Goal: Task Accomplishment & Management: Use online tool/utility

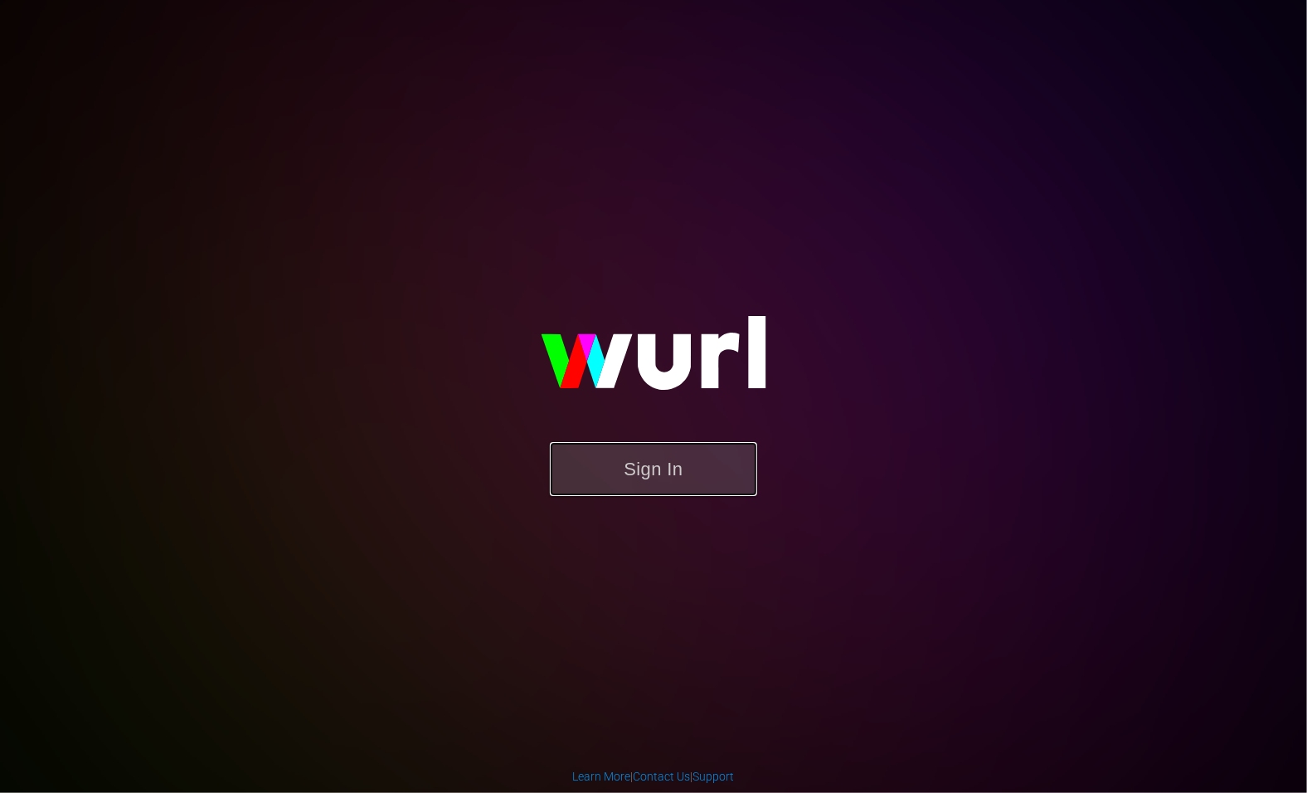
click at [688, 475] on button "Sign In" at bounding box center [653, 469] width 207 height 54
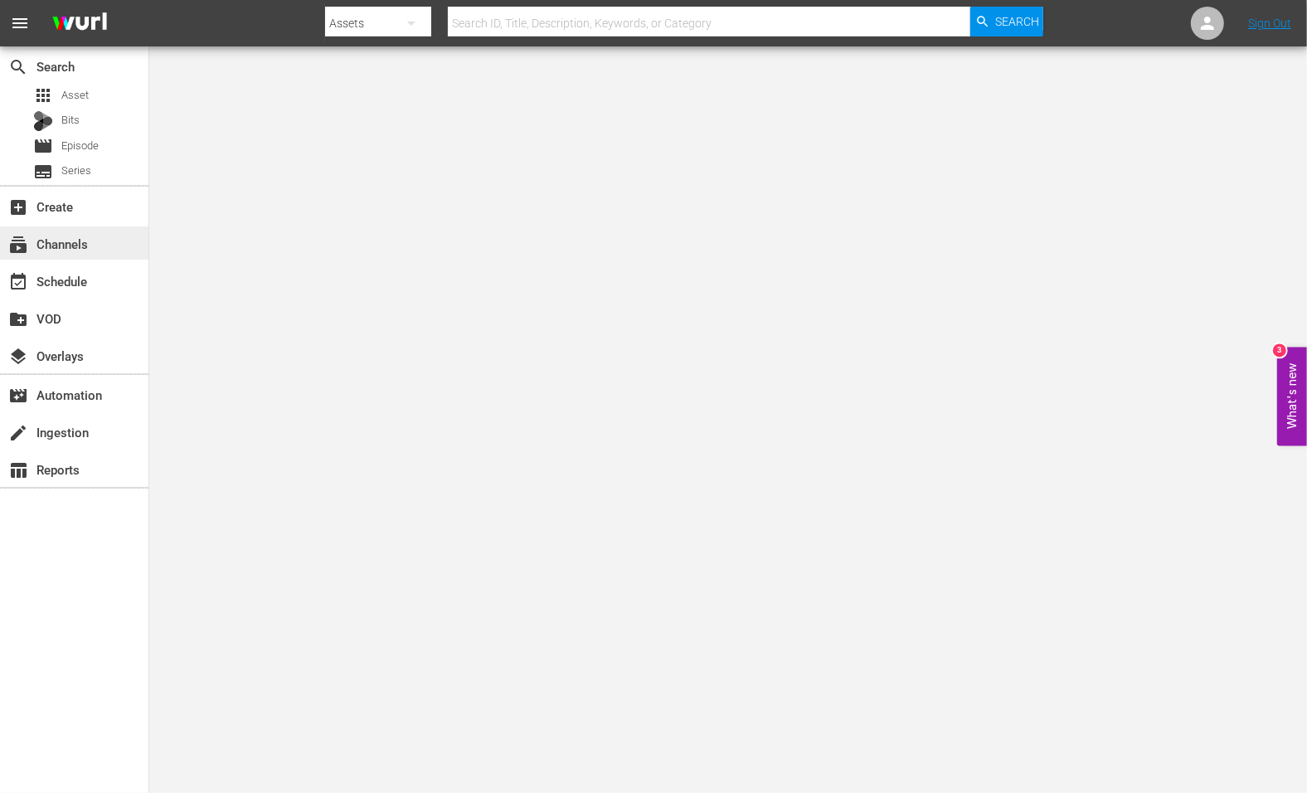
click at [65, 236] on div "subscriptions Channels" at bounding box center [46, 241] width 93 height 15
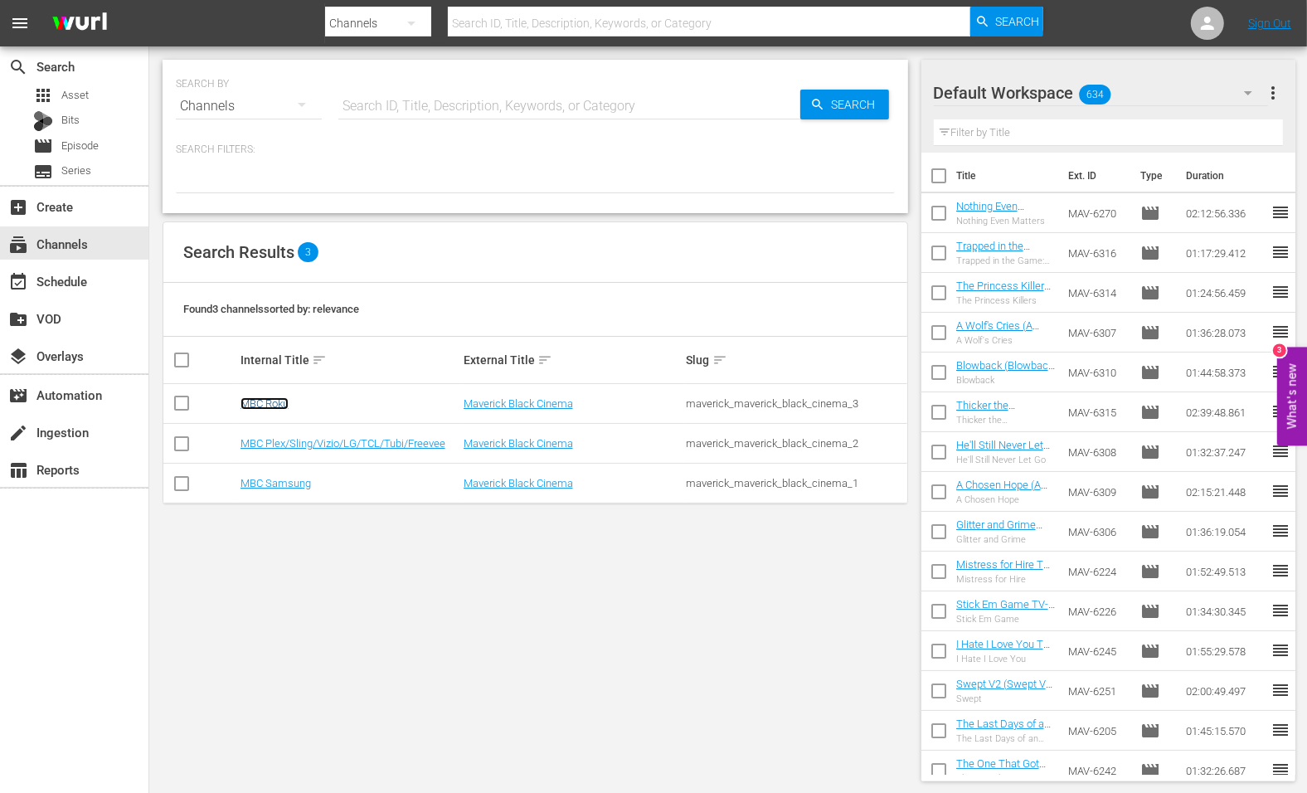
click at [264, 397] on link "MBC Roku" at bounding box center [264, 403] width 48 height 12
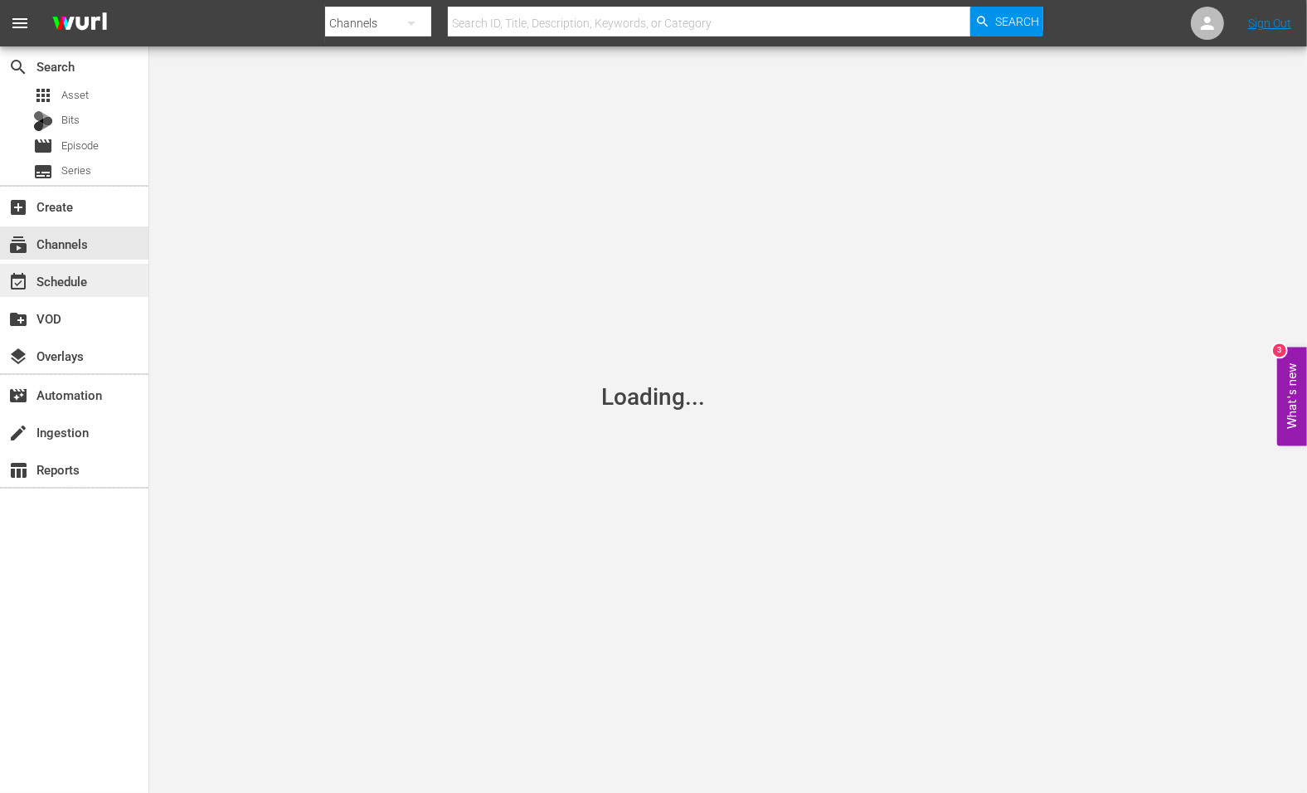
click at [89, 276] on div "event_available Schedule" at bounding box center [46, 278] width 93 height 15
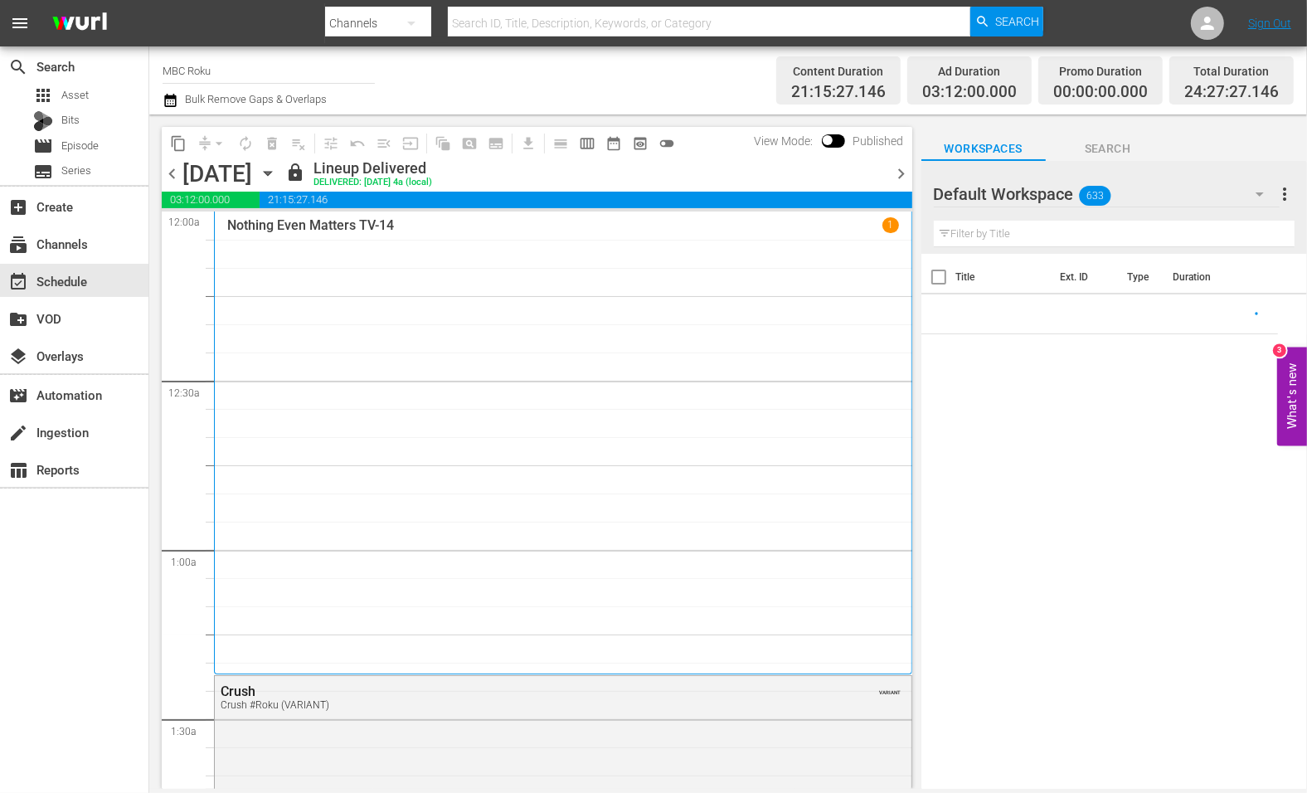
click at [271, 173] on icon "button" at bounding box center [267, 174] width 7 height 4
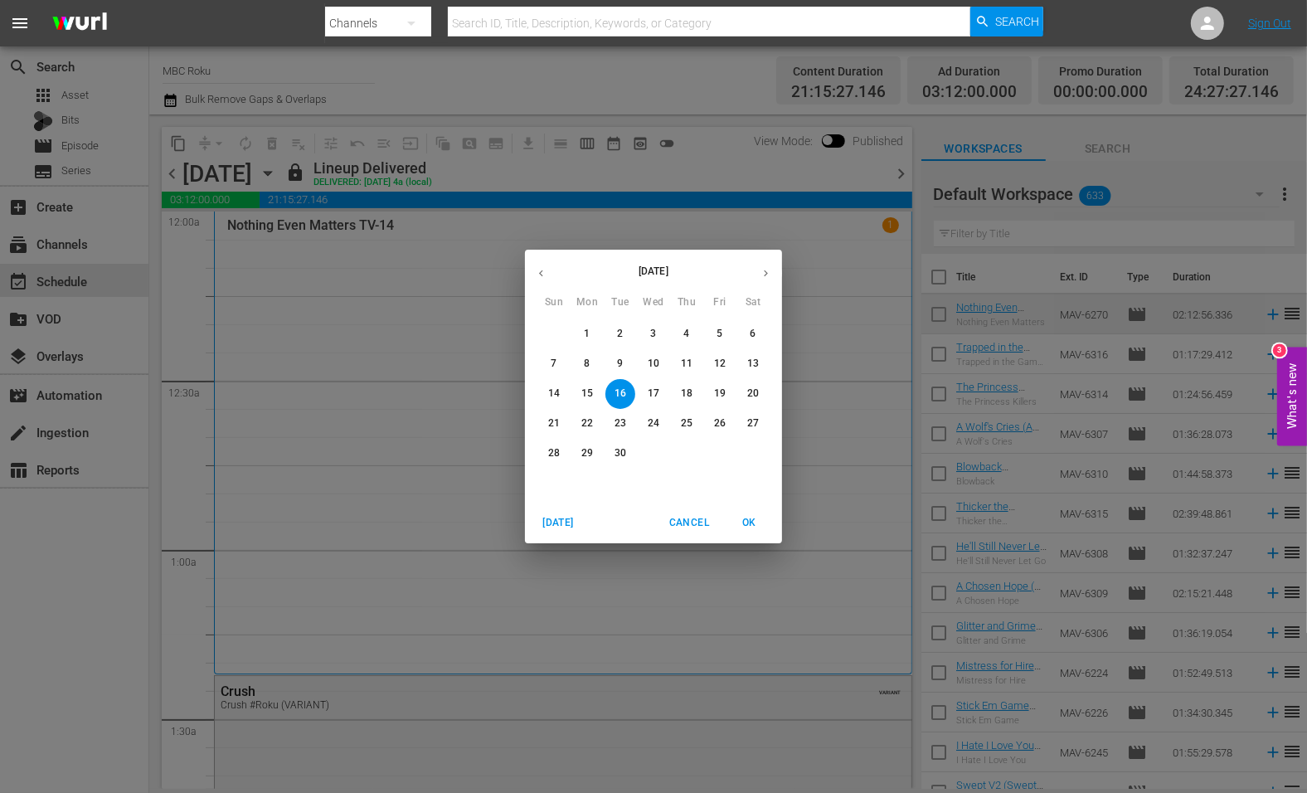
click at [610, 449] on span "30" at bounding box center [620, 453] width 30 height 14
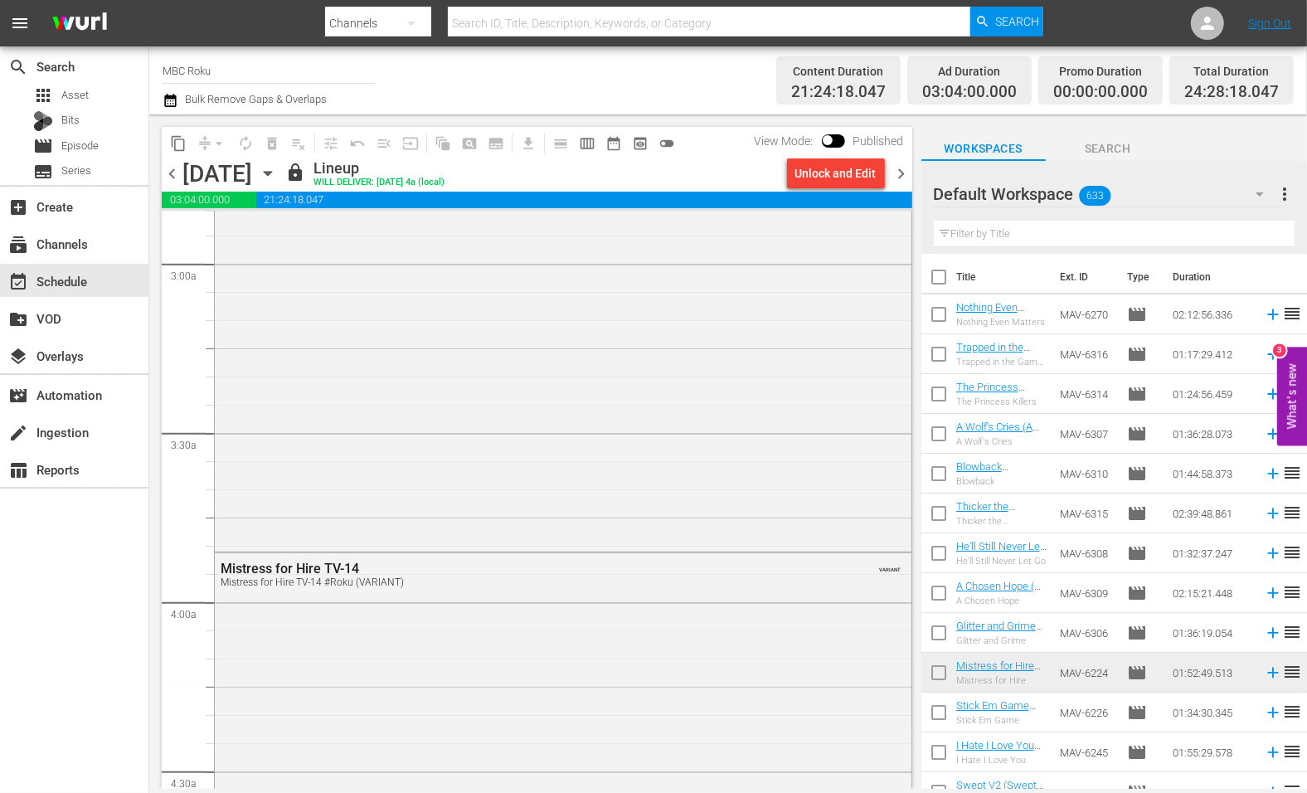
scroll to position [730, 0]
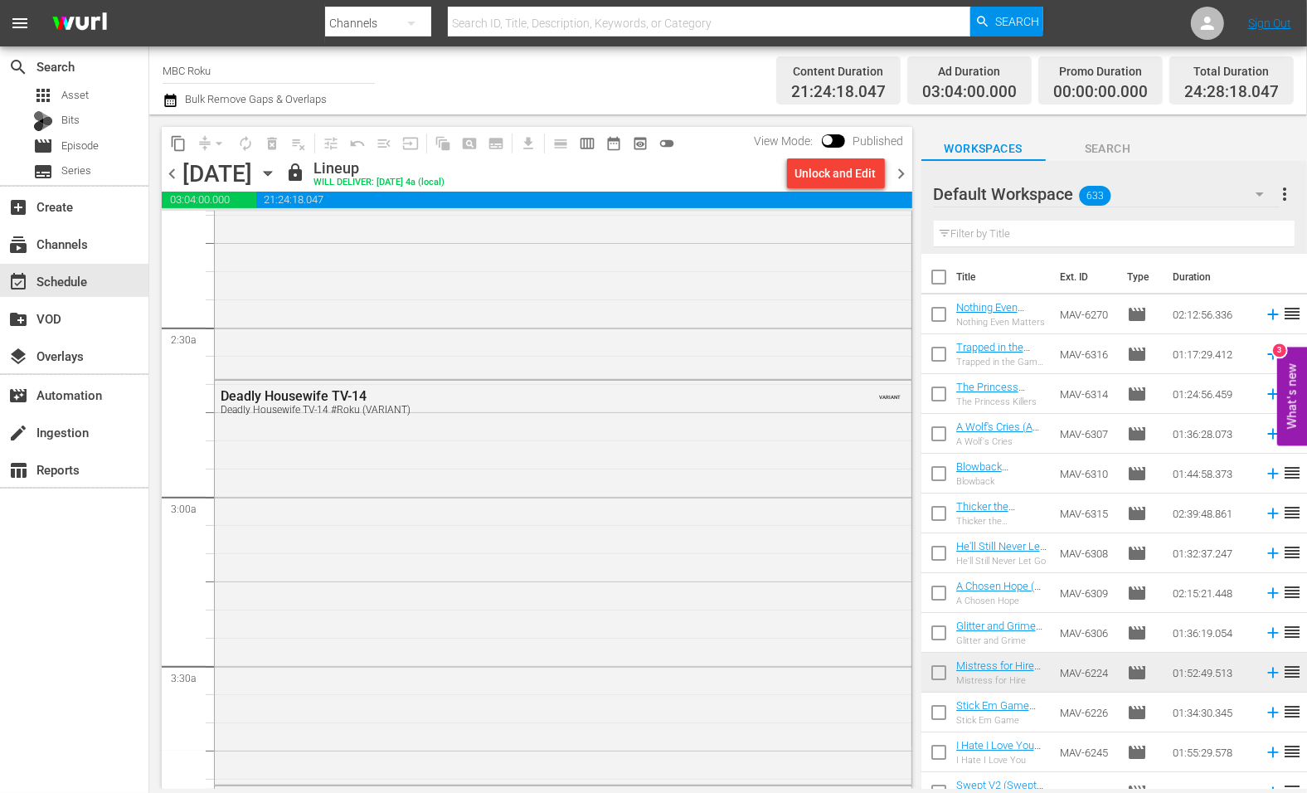
click at [896, 173] on span "chevron_right" at bounding box center [901, 173] width 21 height 21
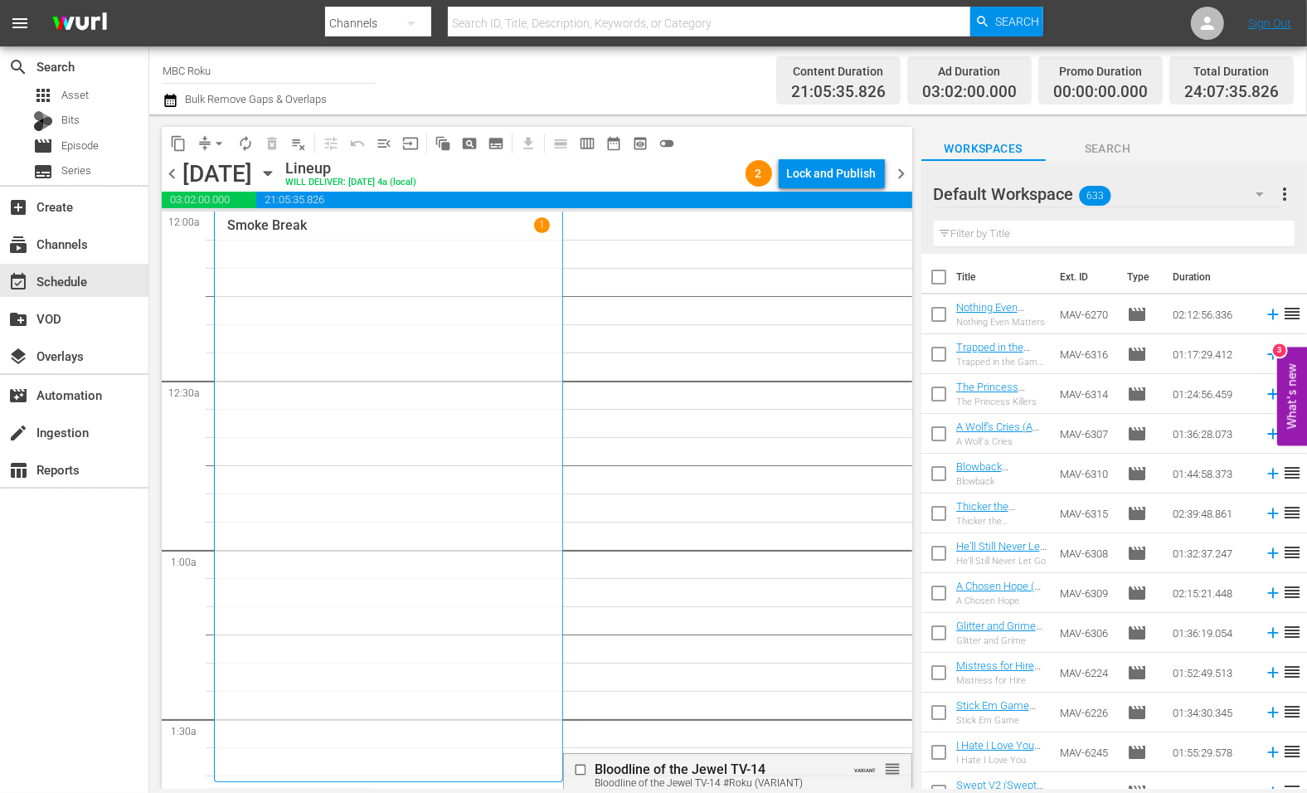
click at [271, 172] on icon "button" at bounding box center [267, 174] width 7 height 4
